Goal: Find specific page/section: Find specific page/section

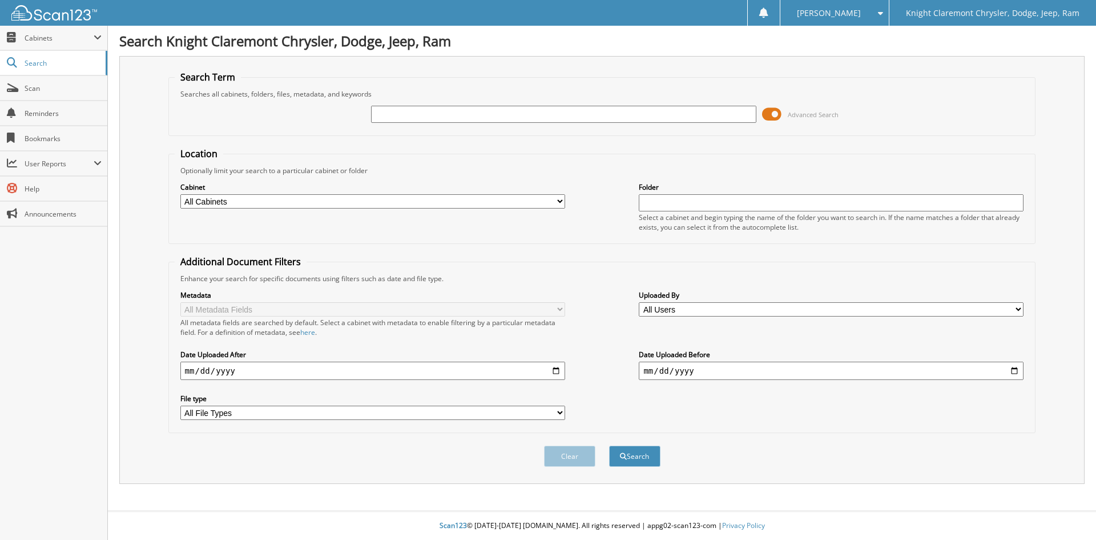
click at [609, 445] on button "Search" at bounding box center [634, 455] width 51 height 21
click at [584, 113] on input "text" at bounding box center [563, 114] width 385 height 17
type input "[PERSON_NAME]"
click at [609, 445] on button "Search" at bounding box center [634, 455] width 51 height 21
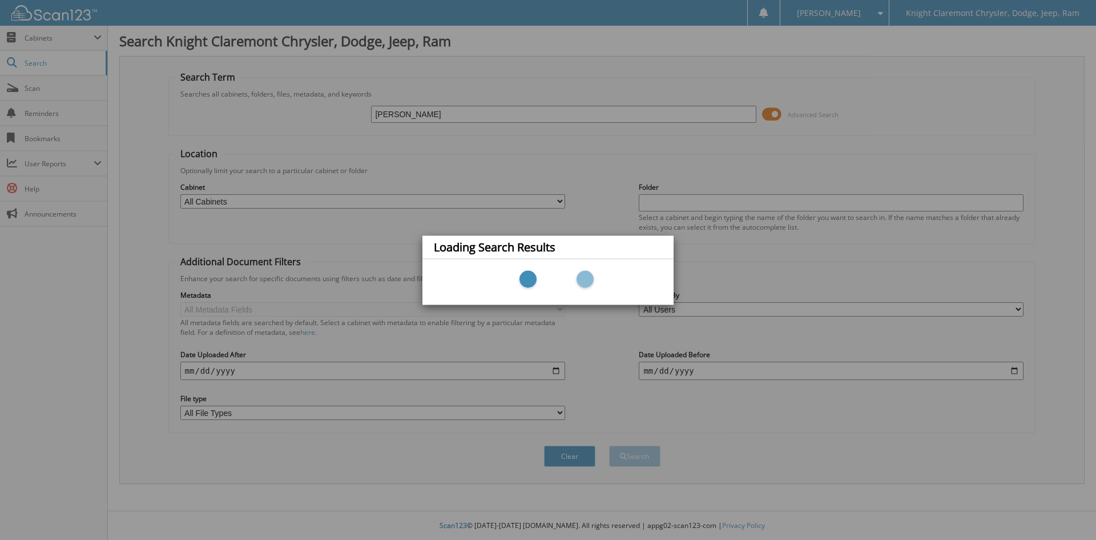
click at [500, 178] on div "Loading Search Results" at bounding box center [548, 270] width 1096 height 540
click at [546, 169] on div "Loading Search Results" at bounding box center [548, 270] width 1096 height 540
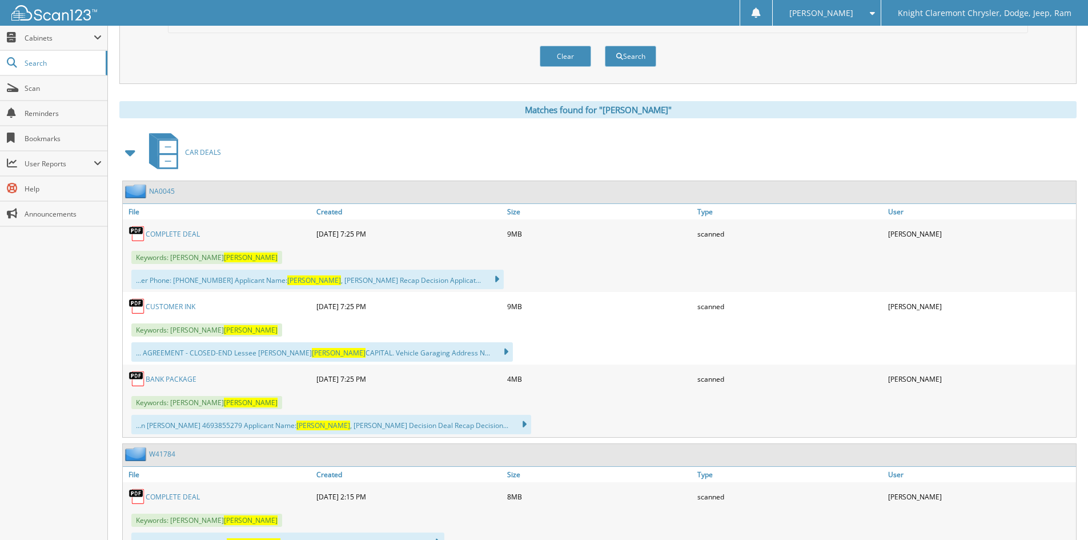
scroll to position [571, 0]
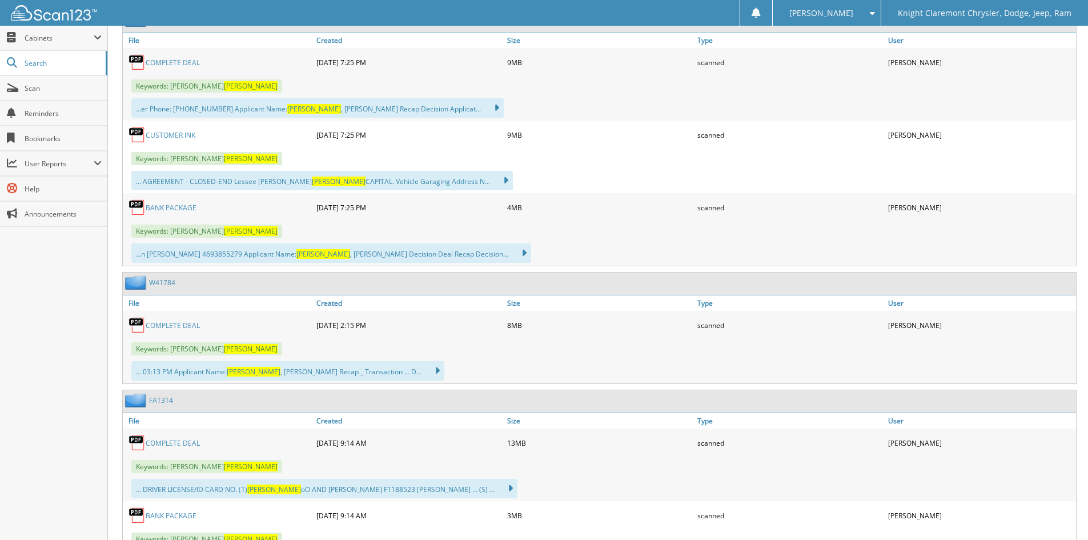
click at [176, 324] on link "COMPLETE DEAL" at bounding box center [173, 325] width 54 height 10
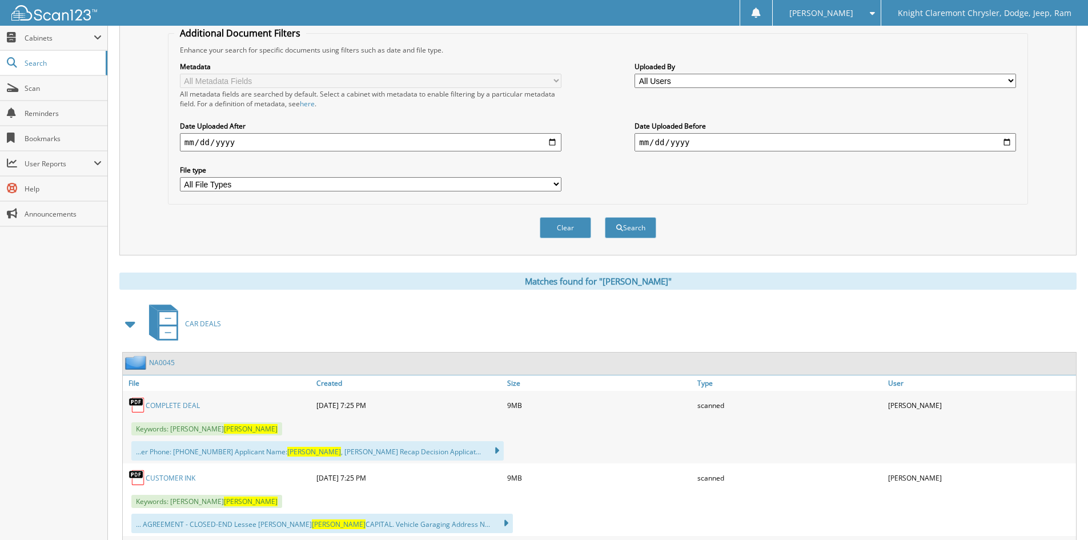
scroll to position [0, 0]
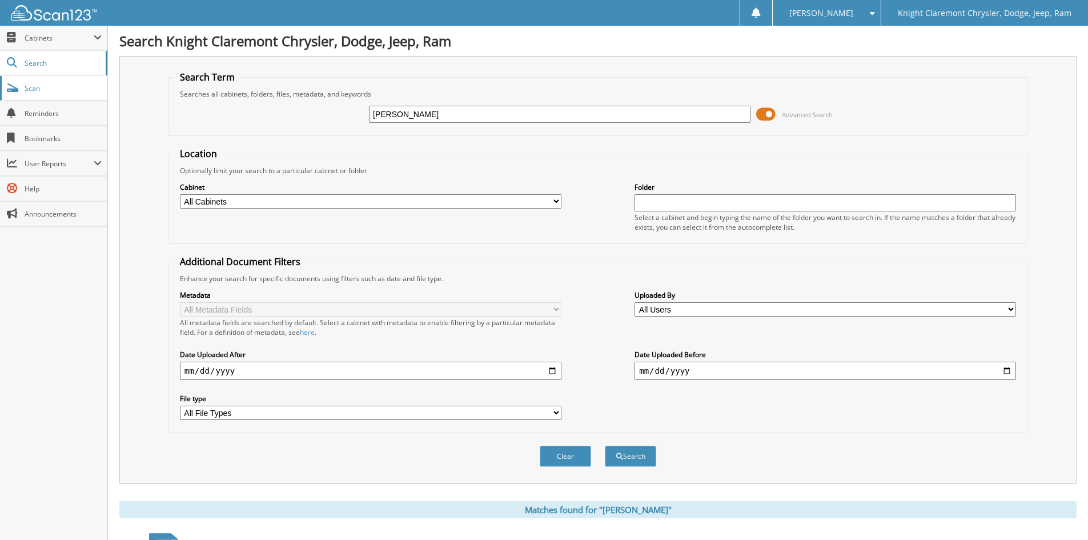
click at [26, 88] on span "Scan" at bounding box center [63, 88] width 77 height 10
